Goal: Navigation & Orientation: Find specific page/section

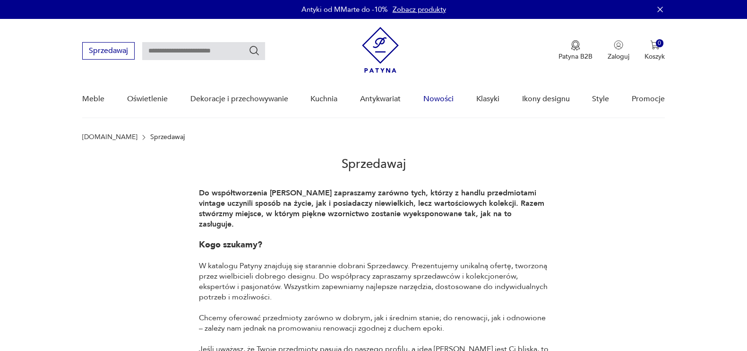
click at [445, 101] on link "Nowości" at bounding box center [438, 99] width 30 height 36
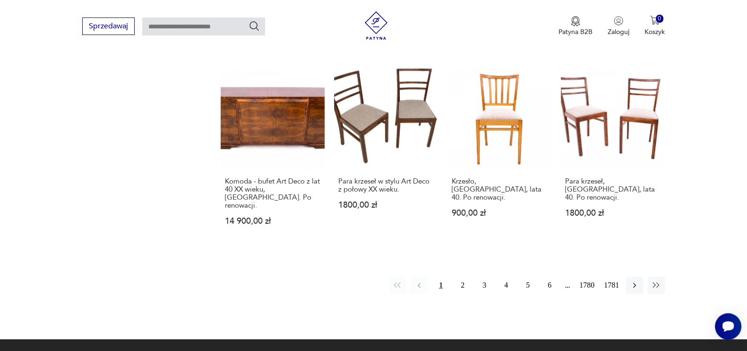
scroll to position [810, 0]
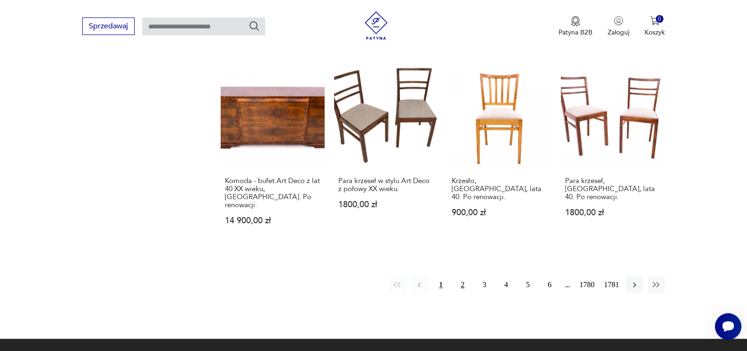
click at [464, 276] on button "2" at bounding box center [462, 284] width 17 height 17
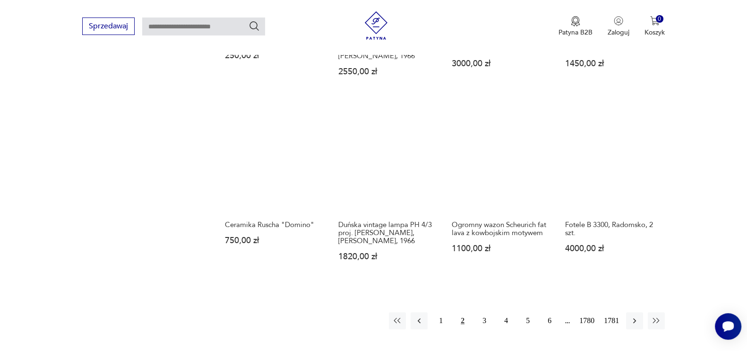
scroll to position [830, 0]
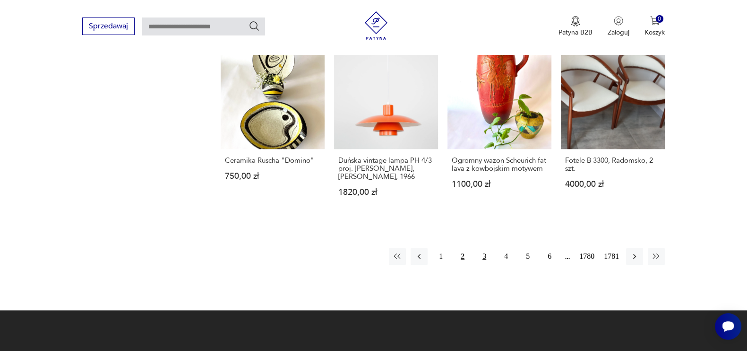
click at [487, 248] on button "3" at bounding box center [484, 256] width 17 height 17
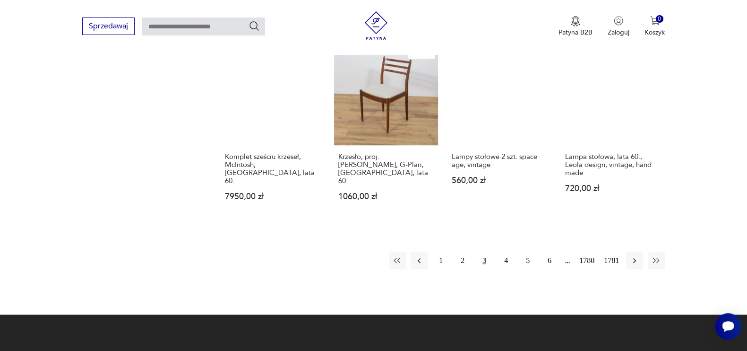
scroll to position [830, 0]
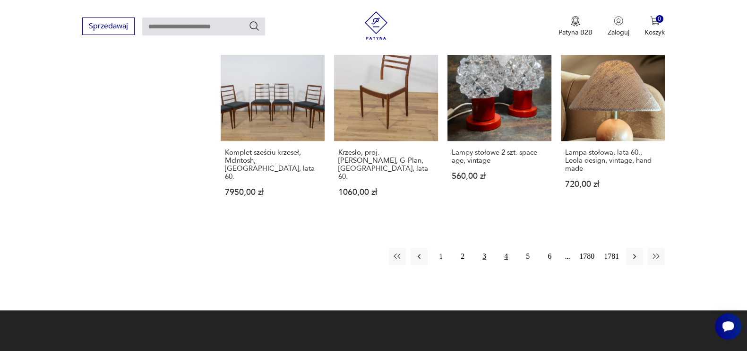
click at [505, 248] on button "4" at bounding box center [506, 256] width 17 height 17
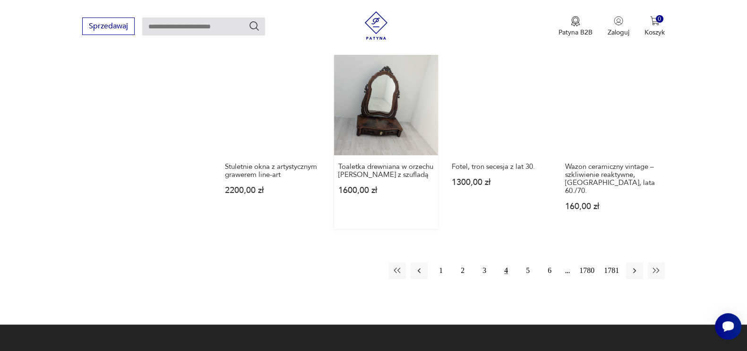
scroll to position [889, 0]
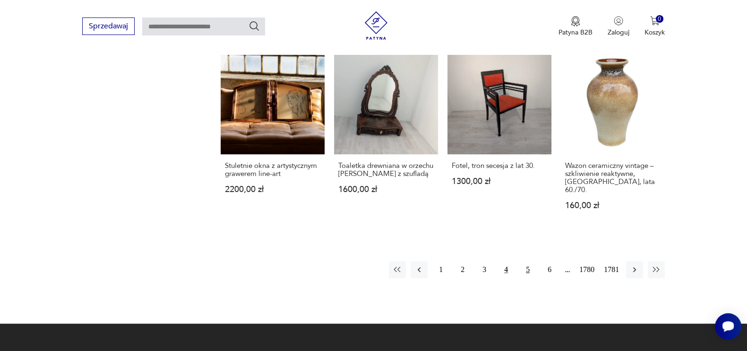
click at [527, 261] on button "5" at bounding box center [527, 269] width 17 height 17
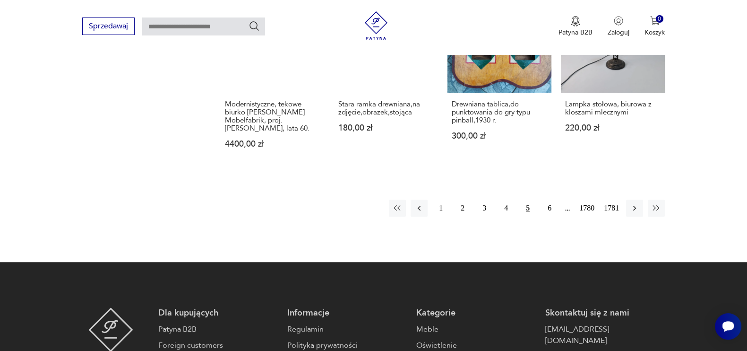
scroll to position [889, 0]
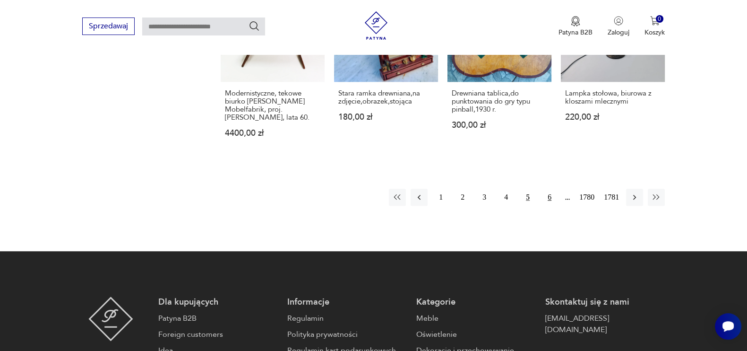
click at [550, 189] on button "6" at bounding box center [549, 197] width 17 height 17
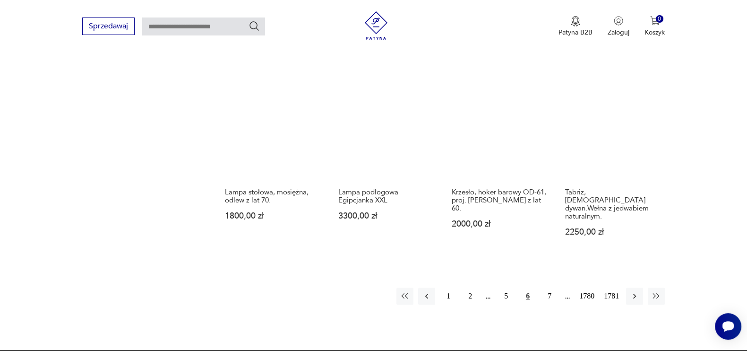
scroll to position [830, 0]
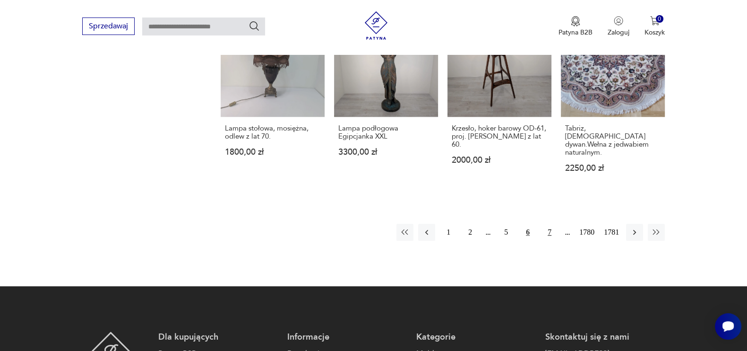
click at [550, 223] on button "7" at bounding box center [549, 231] width 17 height 17
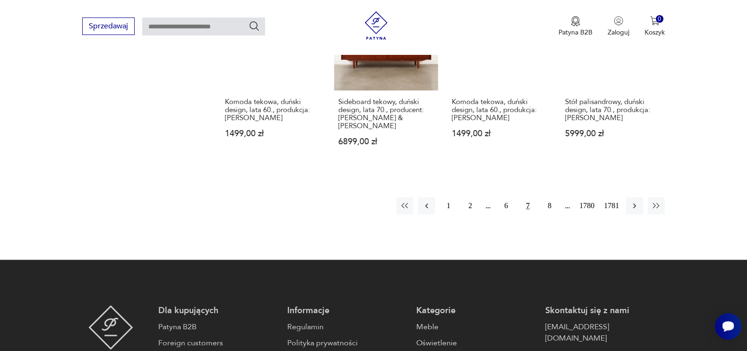
scroll to position [889, 0]
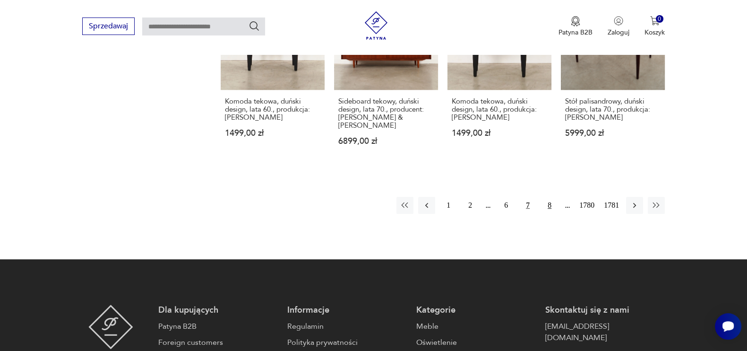
click at [548, 197] on button "8" at bounding box center [549, 205] width 17 height 17
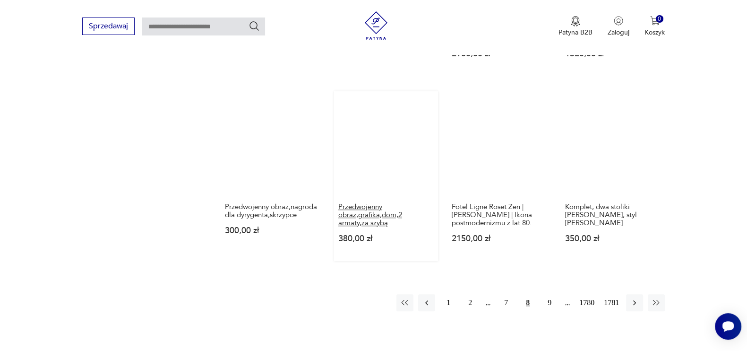
scroll to position [830, 0]
